Goal: Communication & Community: Connect with others

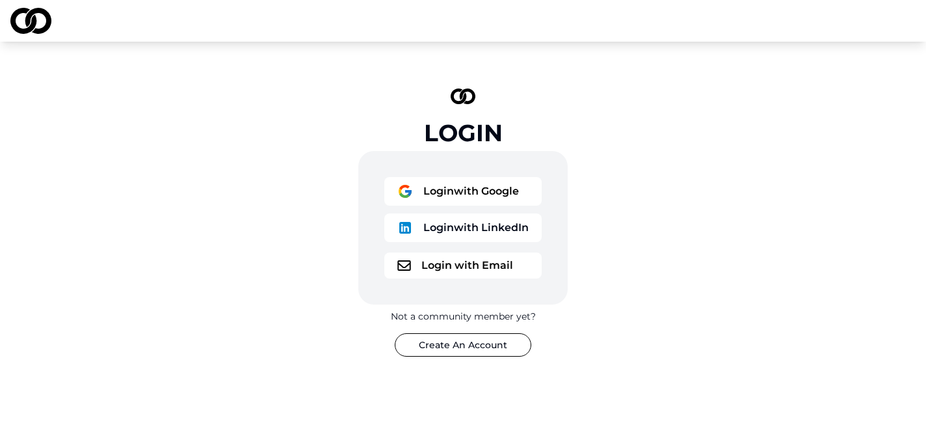
click at [468, 202] on button "Login with Google" at bounding box center [462, 191] width 157 height 29
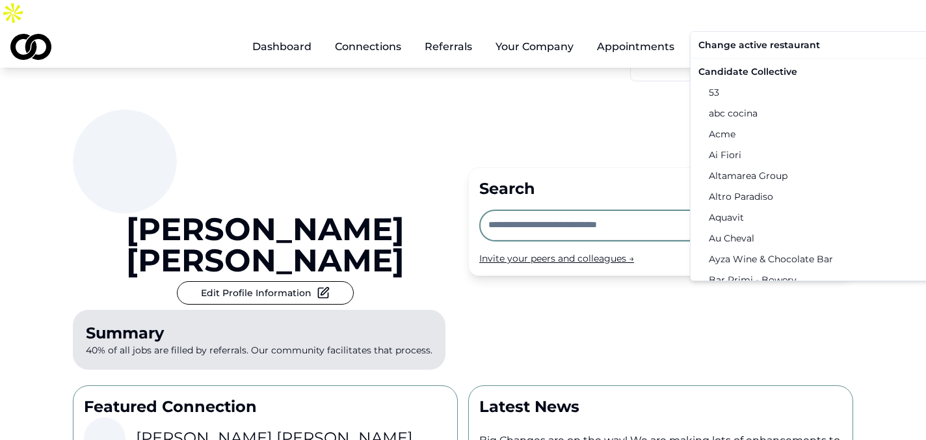
click at [859, 22] on html "Dashboard Connections Referrals Your Company Appointments Chef [PERSON_NAME] Re…" at bounding box center [463, 220] width 926 height 440
click at [784, 69] on div "Candidate Collective" at bounding box center [827, 71] width 269 height 21
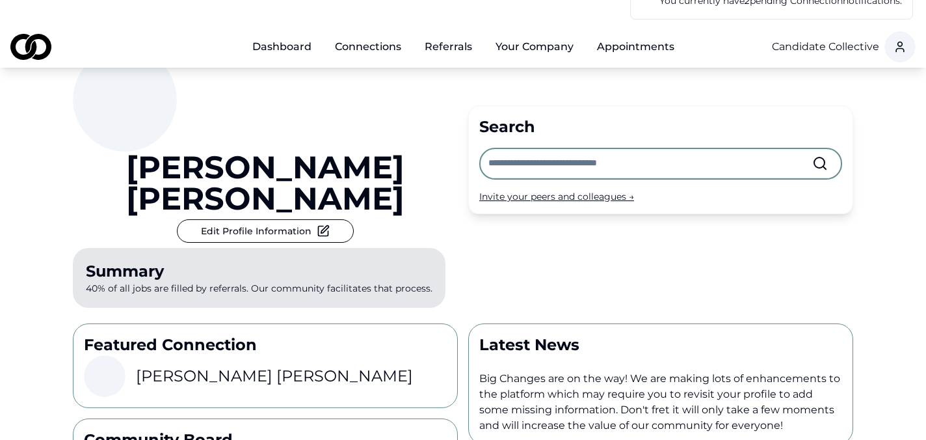
scroll to position [71, 0]
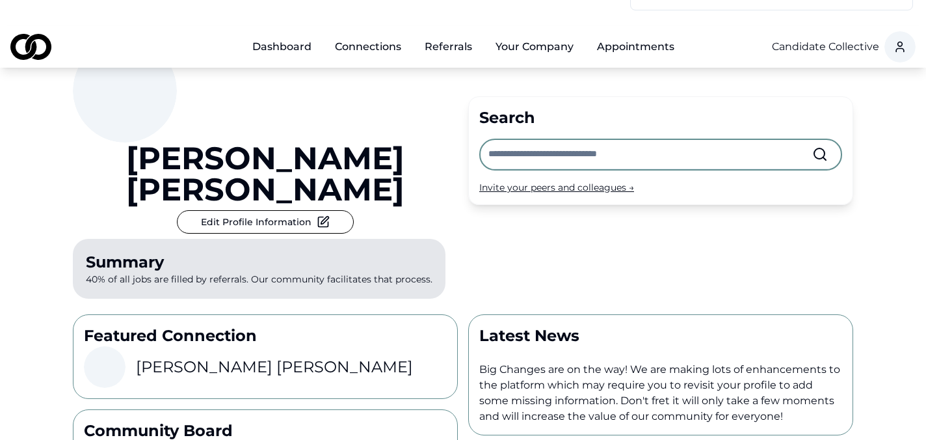
click at [524, 140] on input "text" at bounding box center [650, 154] width 324 height 29
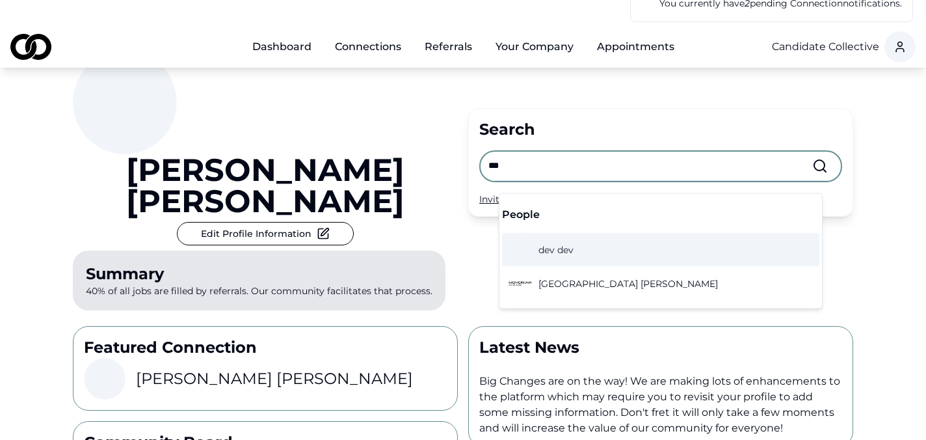
scroll to position [0, 0]
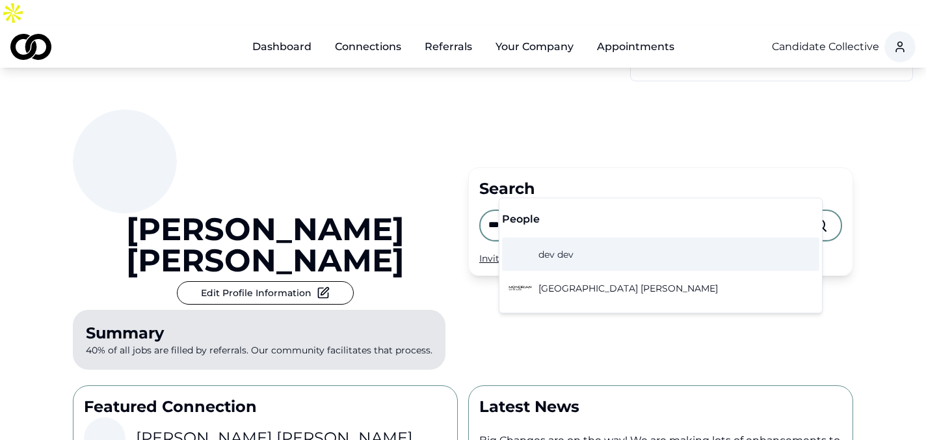
type input "***"
click at [565, 249] on span "dev dev" at bounding box center [556, 254] width 35 height 13
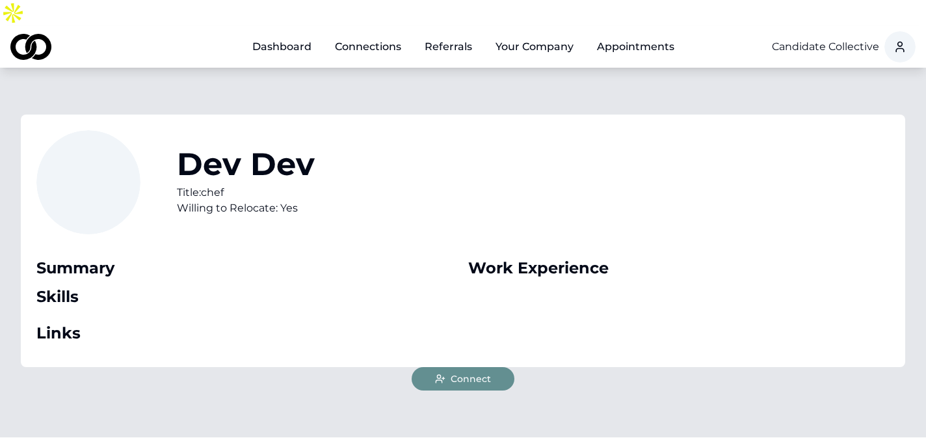
click at [280, 34] on link "Dashboard" at bounding box center [282, 47] width 80 height 26
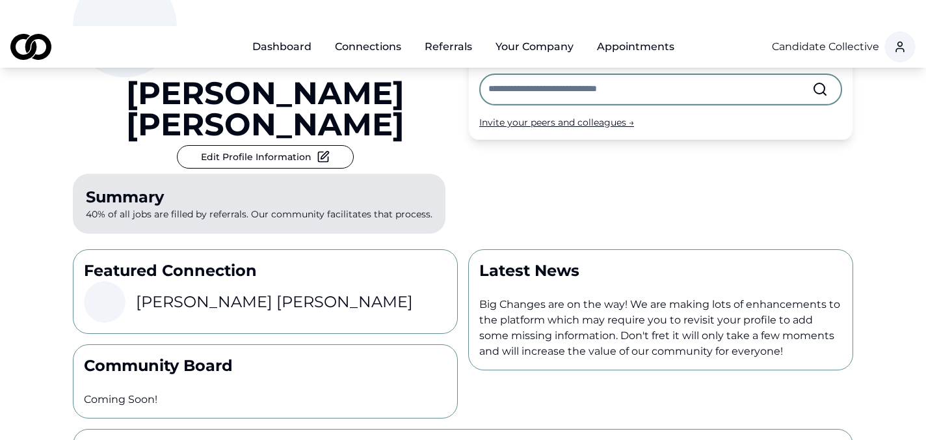
scroll to position [139, 0]
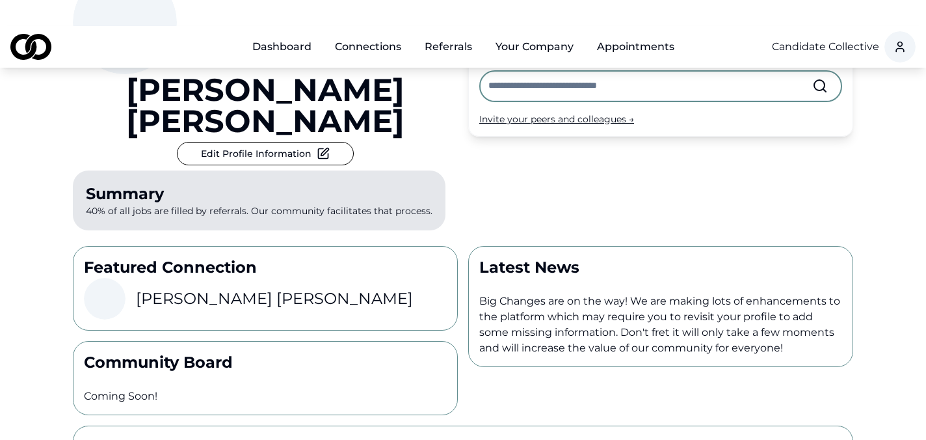
drag, startPoint x: 309, startPoint y: 304, endPoint x: 291, endPoint y: 253, distance: 53.7
click at [308, 352] on p "Community Board" at bounding box center [265, 362] width 363 height 21
click at [379, 34] on link "Connections" at bounding box center [368, 47] width 87 height 26
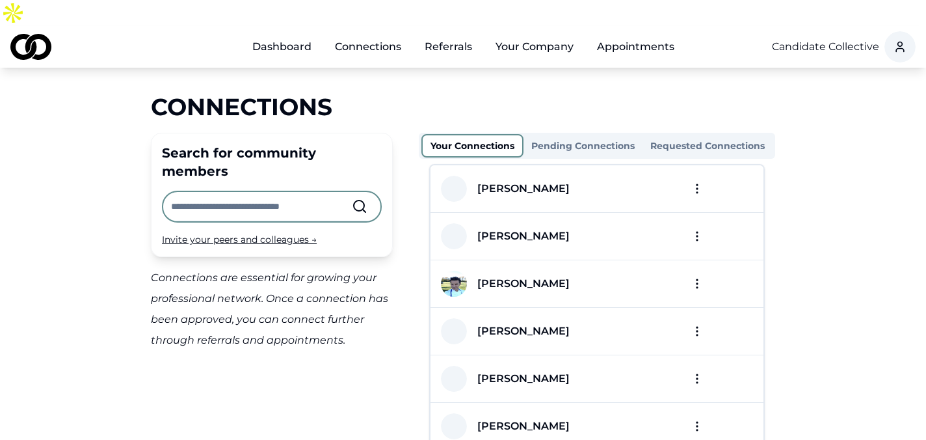
click at [297, 34] on link "Dashboard" at bounding box center [282, 47] width 80 height 26
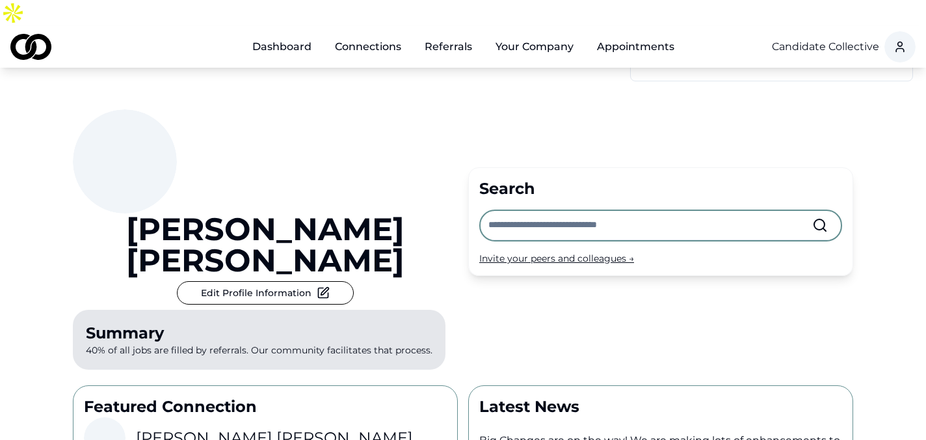
click at [555, 252] on div "Invite your peers and colleagues →" at bounding box center [660, 258] width 363 height 13
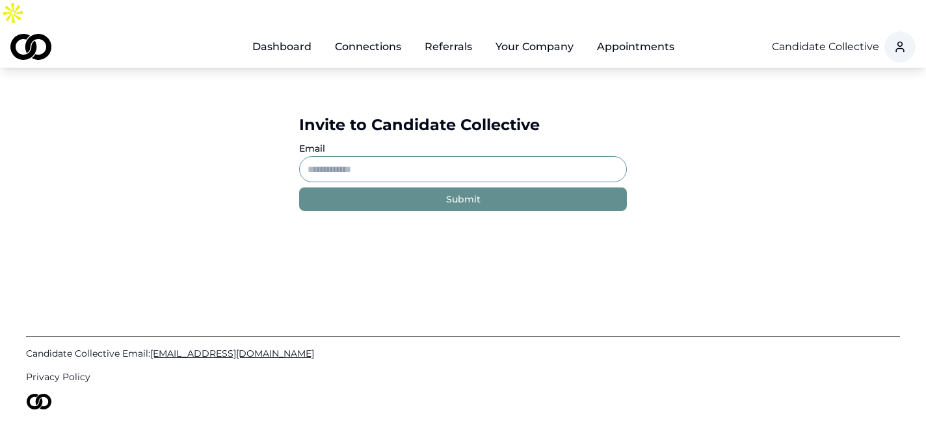
click at [294, 34] on link "Dashboard" at bounding box center [282, 47] width 80 height 26
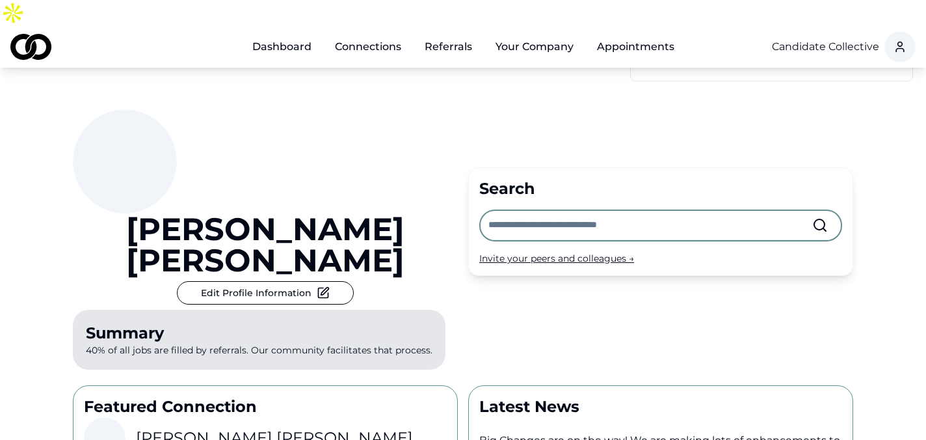
click at [386, 34] on link "Connections" at bounding box center [368, 47] width 87 height 26
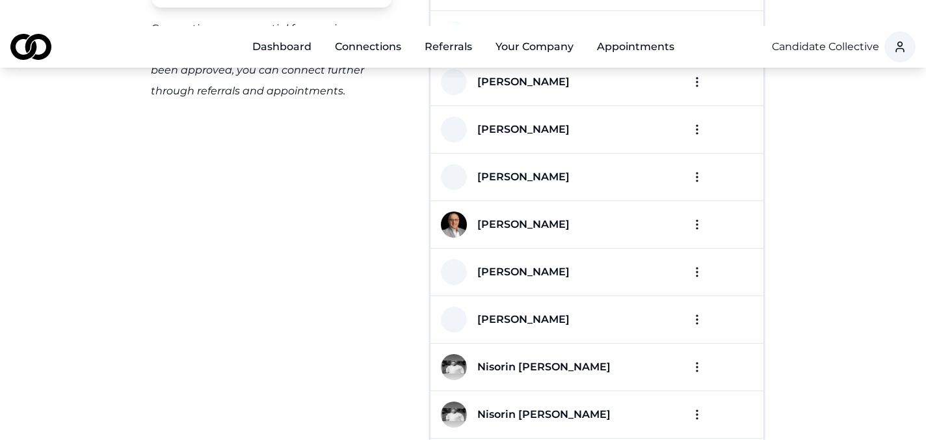
scroll to position [263, 0]
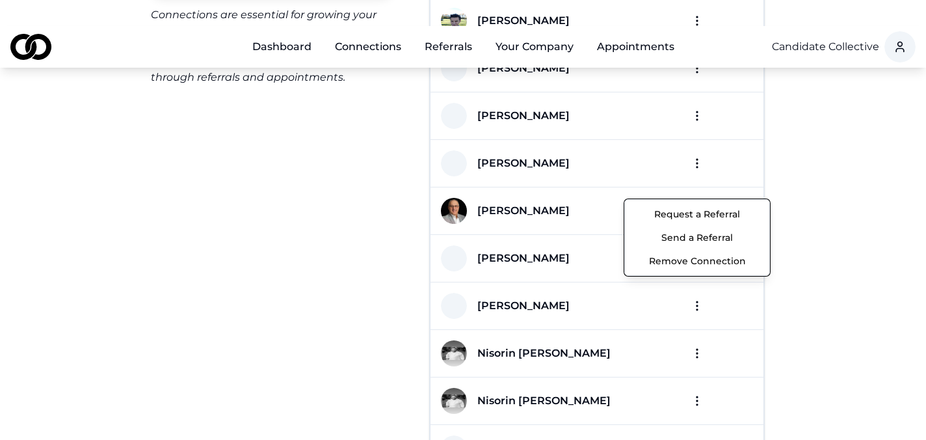
click at [703, 237] on button "Send a Referral" at bounding box center [697, 237] width 139 height 23
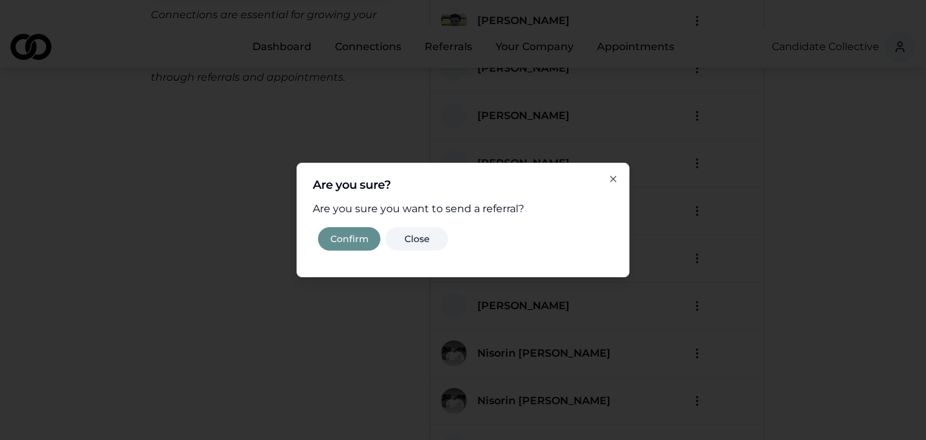
click at [346, 239] on button "Confirm" at bounding box center [349, 238] width 62 height 23
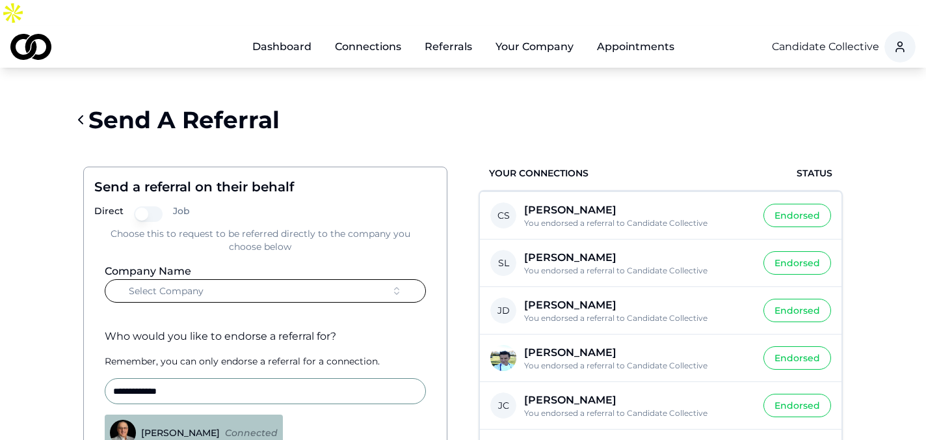
click at [315, 279] on button "Select Company" at bounding box center [265, 290] width 321 height 23
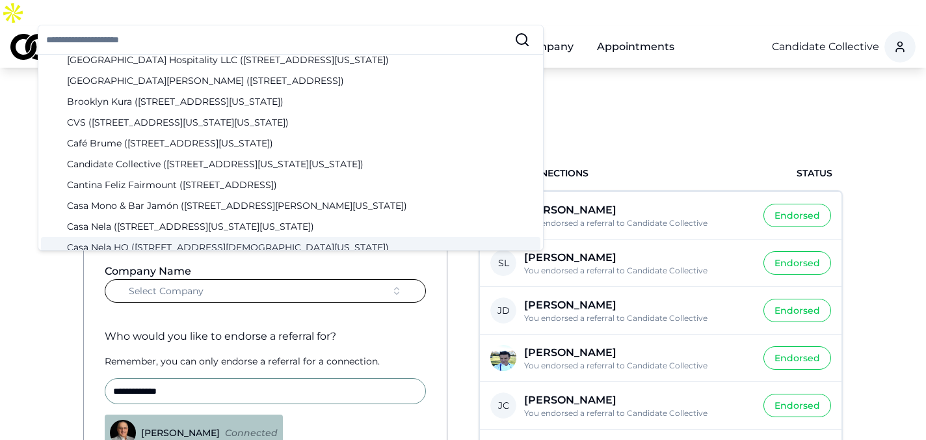
scroll to position [515, 0]
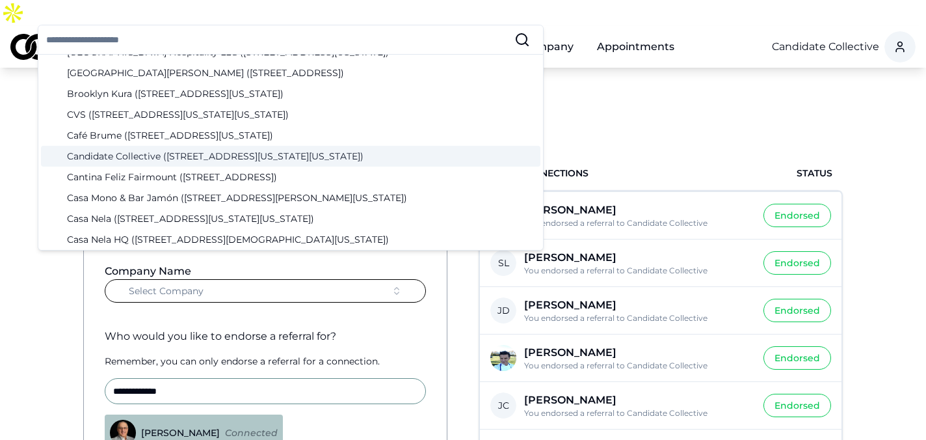
click at [155, 157] on div "Candidate Collective (12 West 44th Street, New York, New York)" at bounding box center [291, 156] width 500 height 21
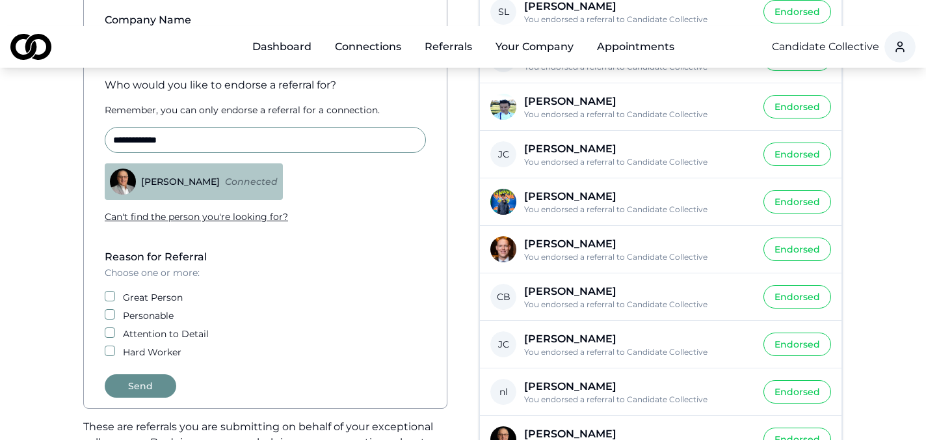
scroll to position [256, 0]
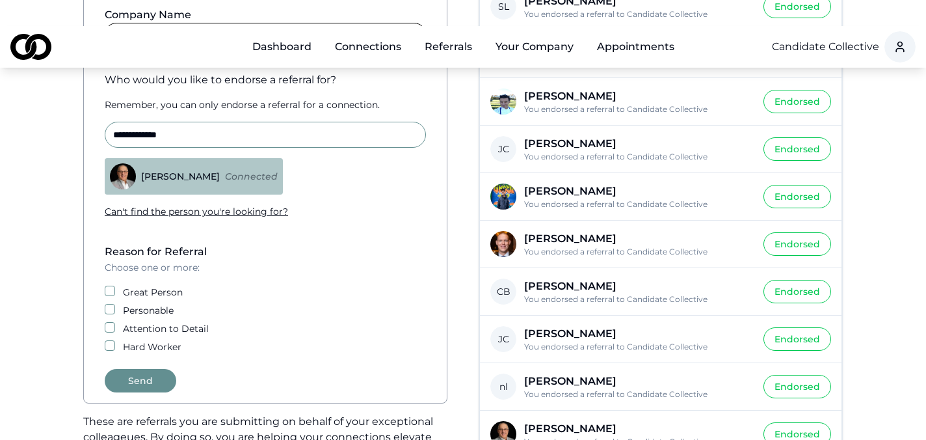
click at [113, 286] on button "Great Person" at bounding box center [110, 291] width 10 height 10
click at [154, 369] on button "Send" at bounding box center [141, 380] width 72 height 23
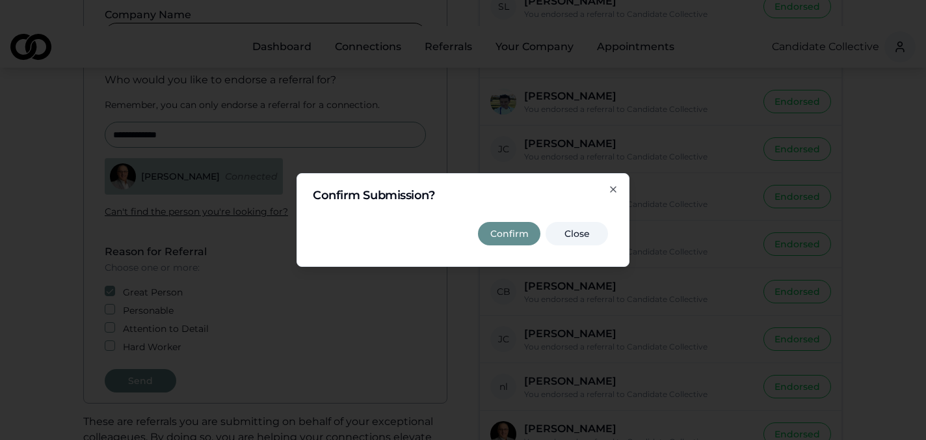
click at [497, 234] on button "Confirm" at bounding box center [509, 233] width 62 height 23
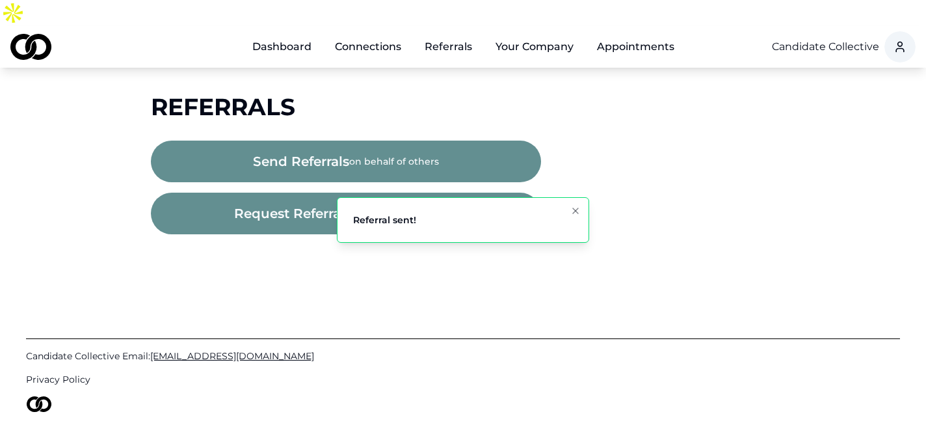
click at [528, 34] on button "Your Company" at bounding box center [534, 47] width 99 height 26
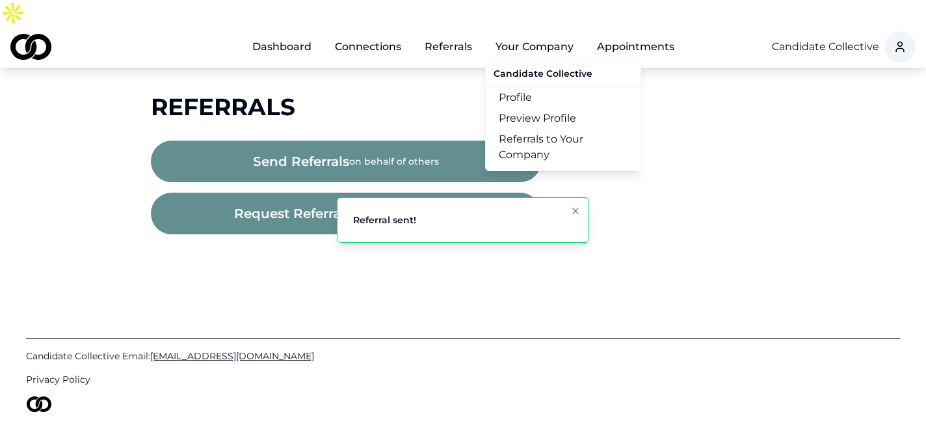
click at [536, 129] on link "Referrals to Your Company" at bounding box center [563, 147] width 155 height 36
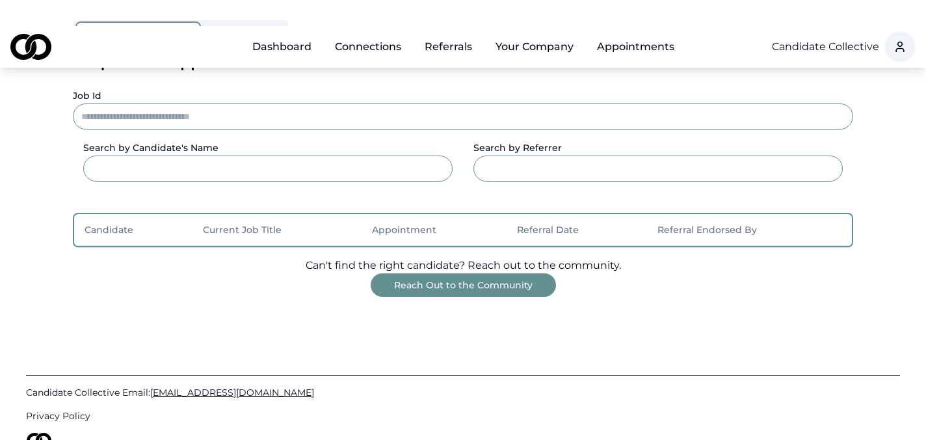
scroll to position [132, 0]
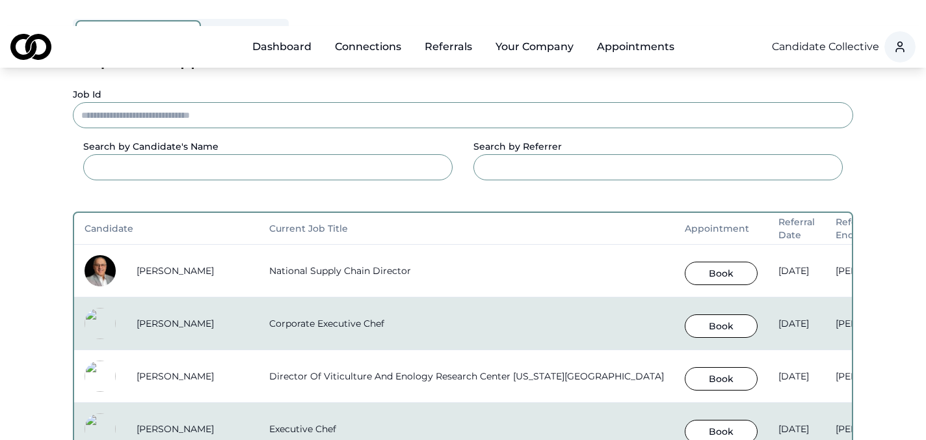
click at [712, 261] on button "Book" at bounding box center [721, 272] width 73 height 23
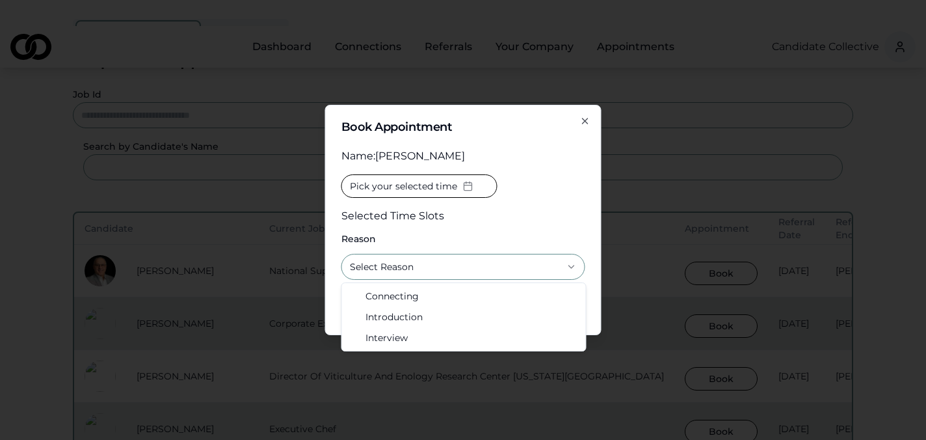
click at [471, 273] on button "Select Reason" at bounding box center [463, 267] width 244 height 26
click at [528, 193] on div "Pick your selected time Selected Time Slots" at bounding box center [463, 198] width 244 height 49
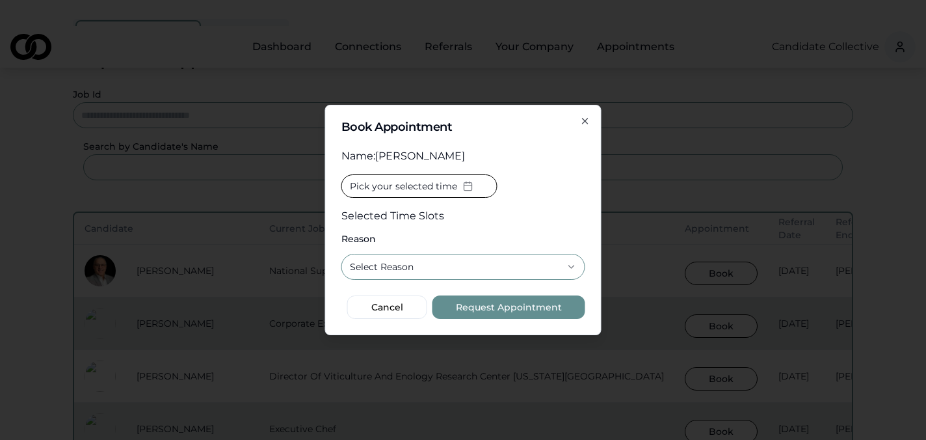
click at [583, 121] on icon "button" at bounding box center [585, 121] width 10 height 10
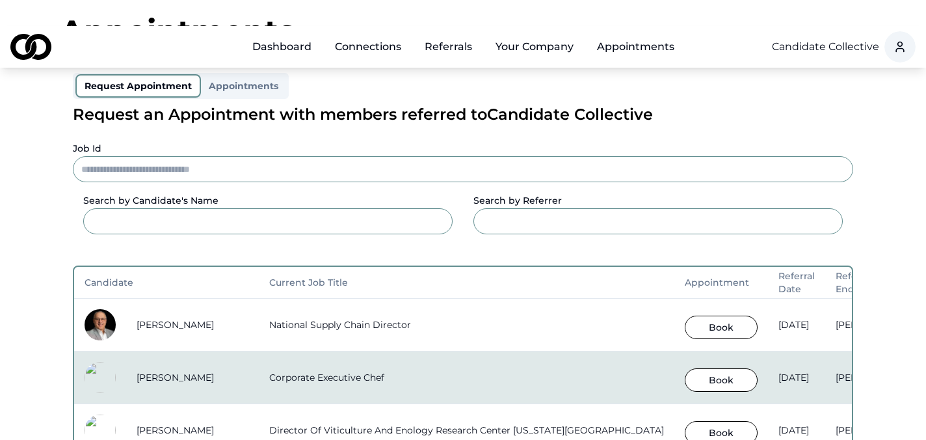
scroll to position [0, 0]
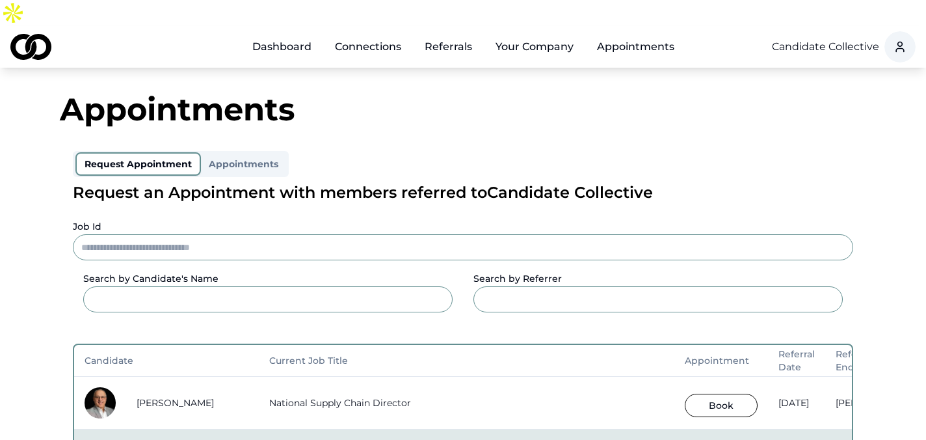
click at [459, 34] on link "Referrals" at bounding box center [448, 47] width 68 height 26
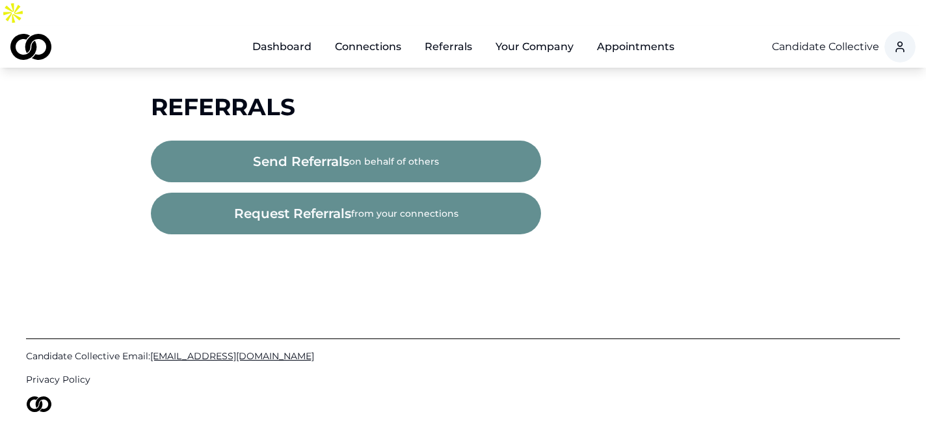
click at [359, 198] on button "request referrals from your connections" at bounding box center [346, 214] width 390 height 42
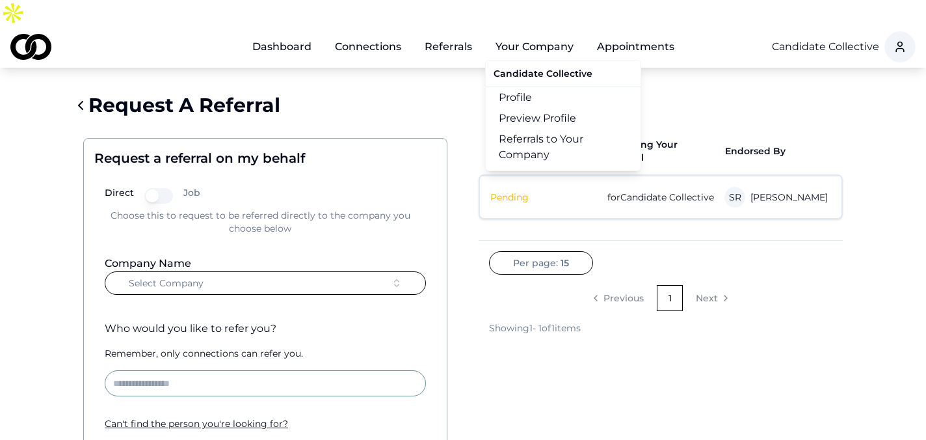
click at [516, 87] on link "Profile" at bounding box center [563, 97] width 155 height 21
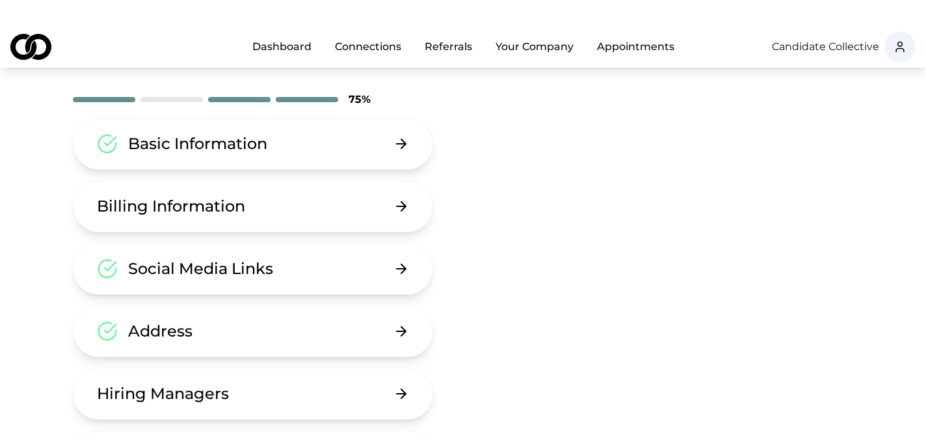
scroll to position [68, 0]
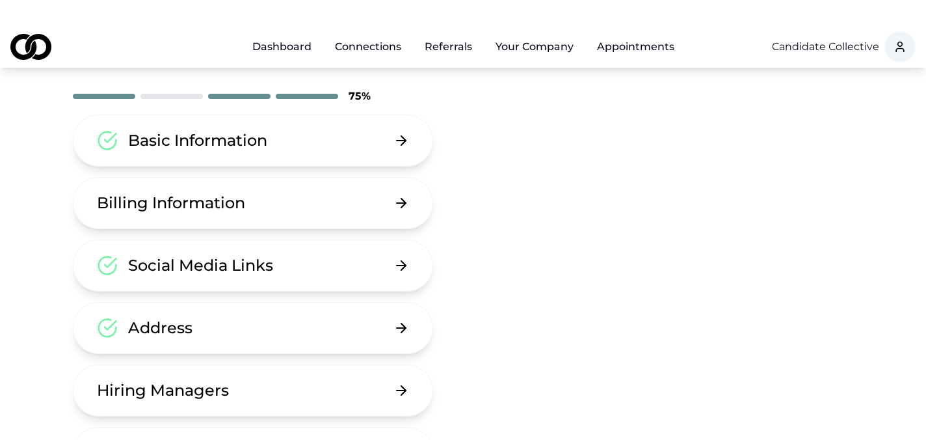
click at [314, 364] on button "Hiring Managers" at bounding box center [253, 390] width 360 height 52
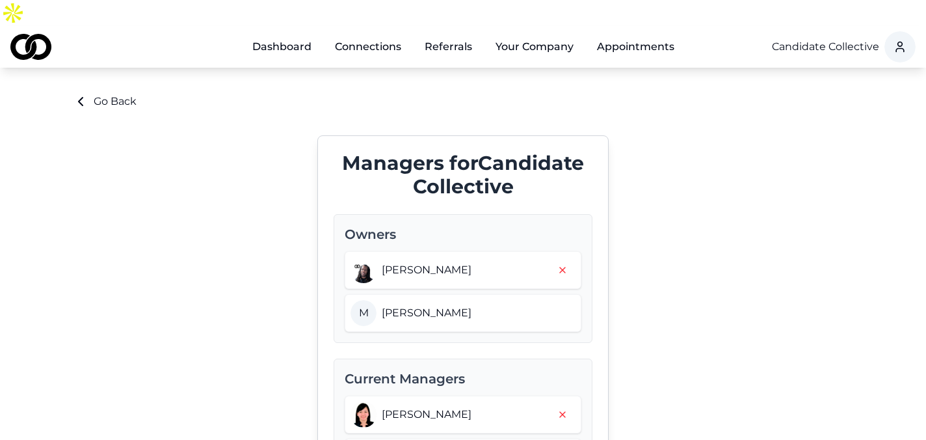
click at [282, 34] on link "Dashboard" at bounding box center [282, 47] width 80 height 26
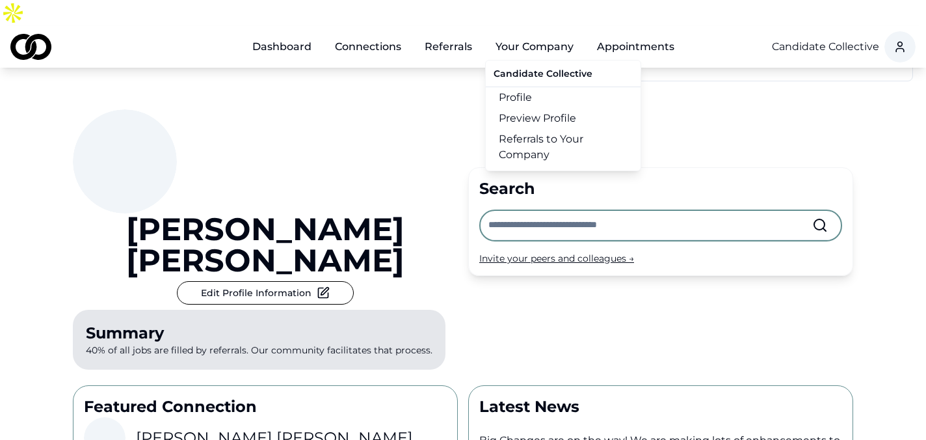
click at [539, 34] on button "Your Company" at bounding box center [534, 47] width 99 height 26
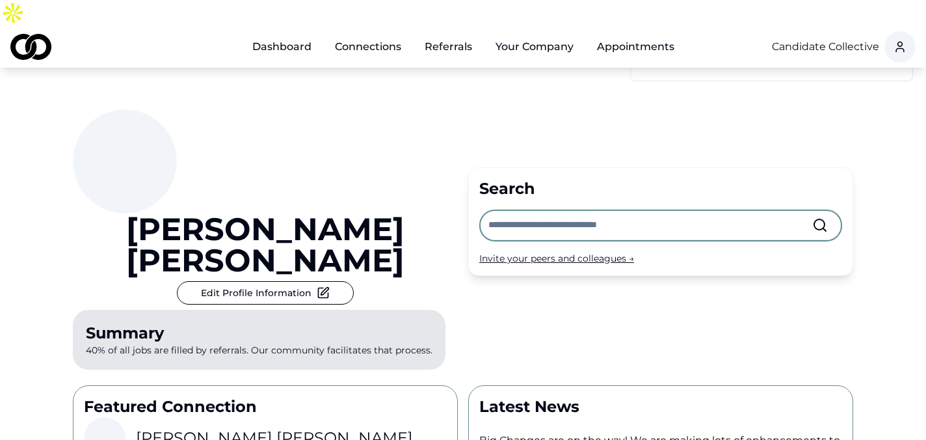
click at [539, 34] on button "Your Company" at bounding box center [534, 47] width 99 height 26
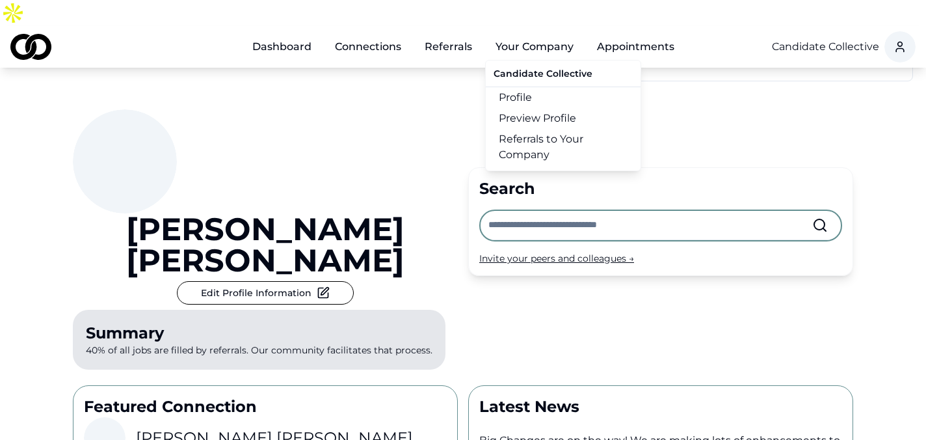
click at [546, 129] on link "Referrals to Your Company" at bounding box center [563, 147] width 155 height 36
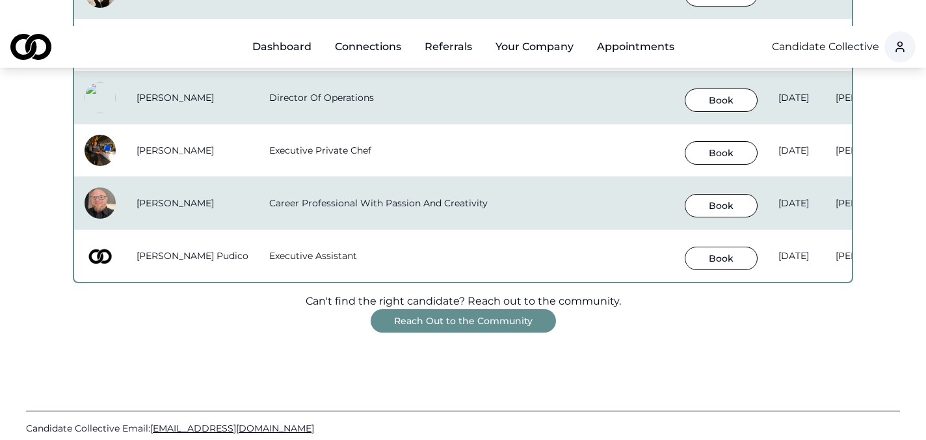
scroll to position [1109, 0]
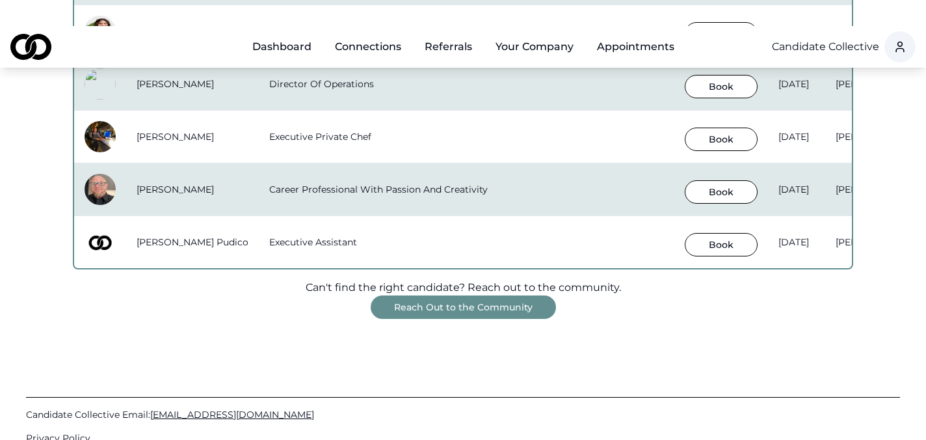
click at [473, 295] on button "Reach Out to the Community" at bounding box center [463, 306] width 185 height 23
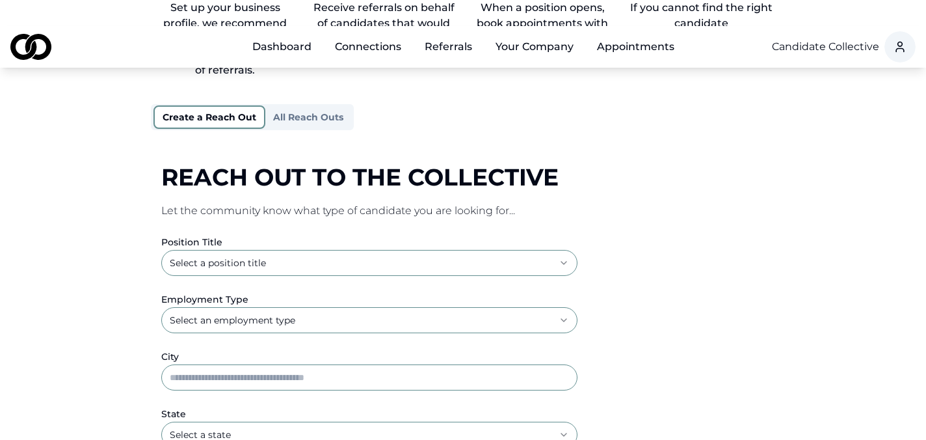
scroll to position [138, 0]
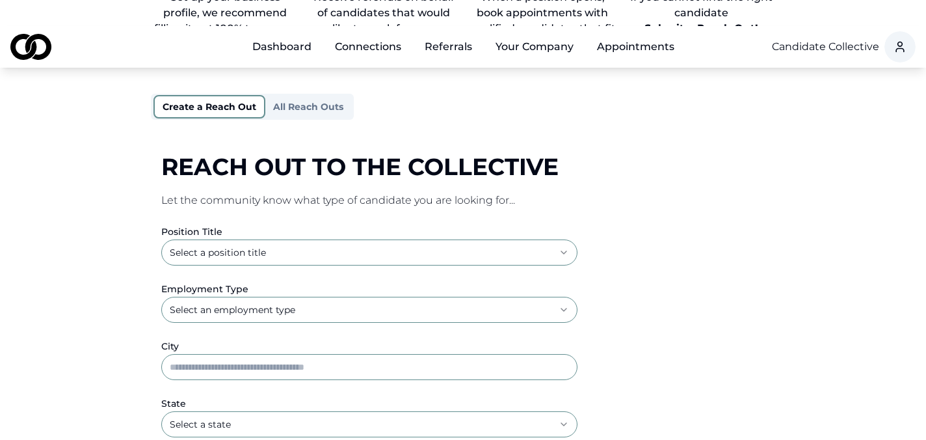
click at [474, 222] on html "**********" at bounding box center [463, 82] width 926 height 440
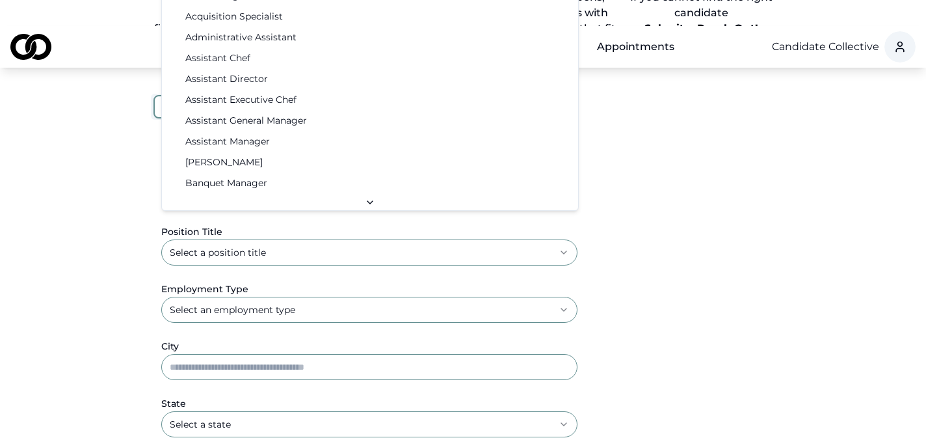
select select "**********"
drag, startPoint x: 425, startPoint y: 113, endPoint x: 435, endPoint y: 36, distance: 77.4
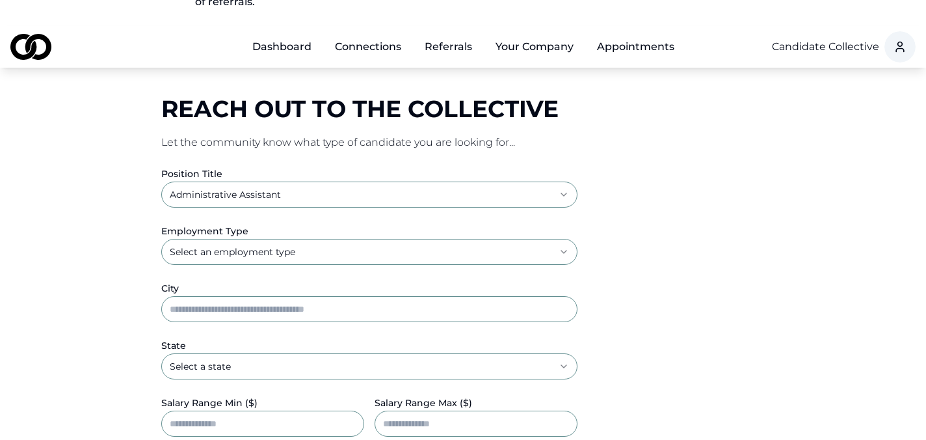
scroll to position [0, 0]
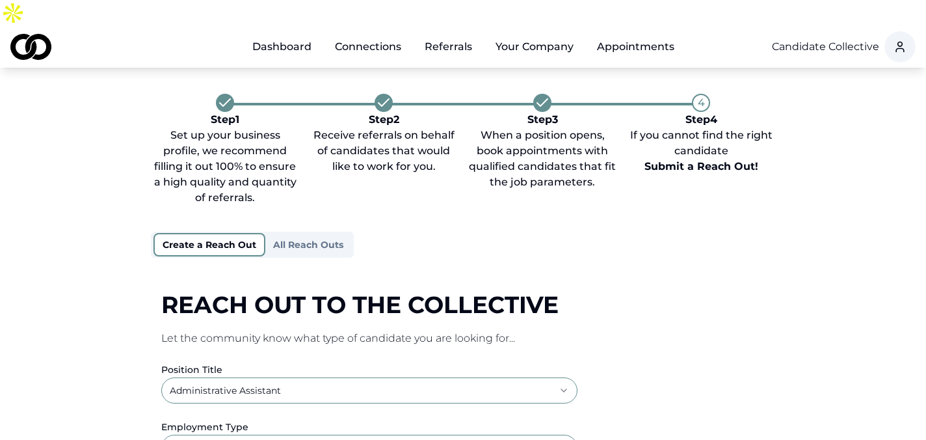
click at [306, 234] on button "All Reach Outs" at bounding box center [308, 244] width 86 height 21
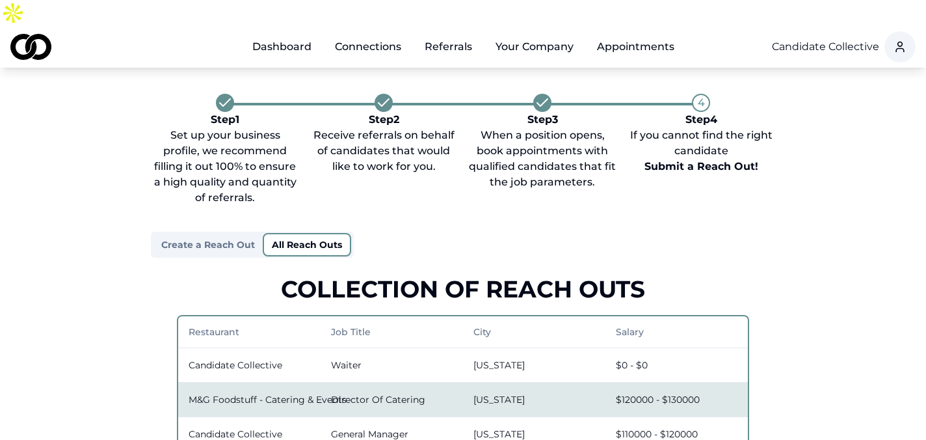
click at [282, 34] on link "Dashboard" at bounding box center [282, 47] width 80 height 26
